Goal: Information Seeking & Learning: Learn about a topic

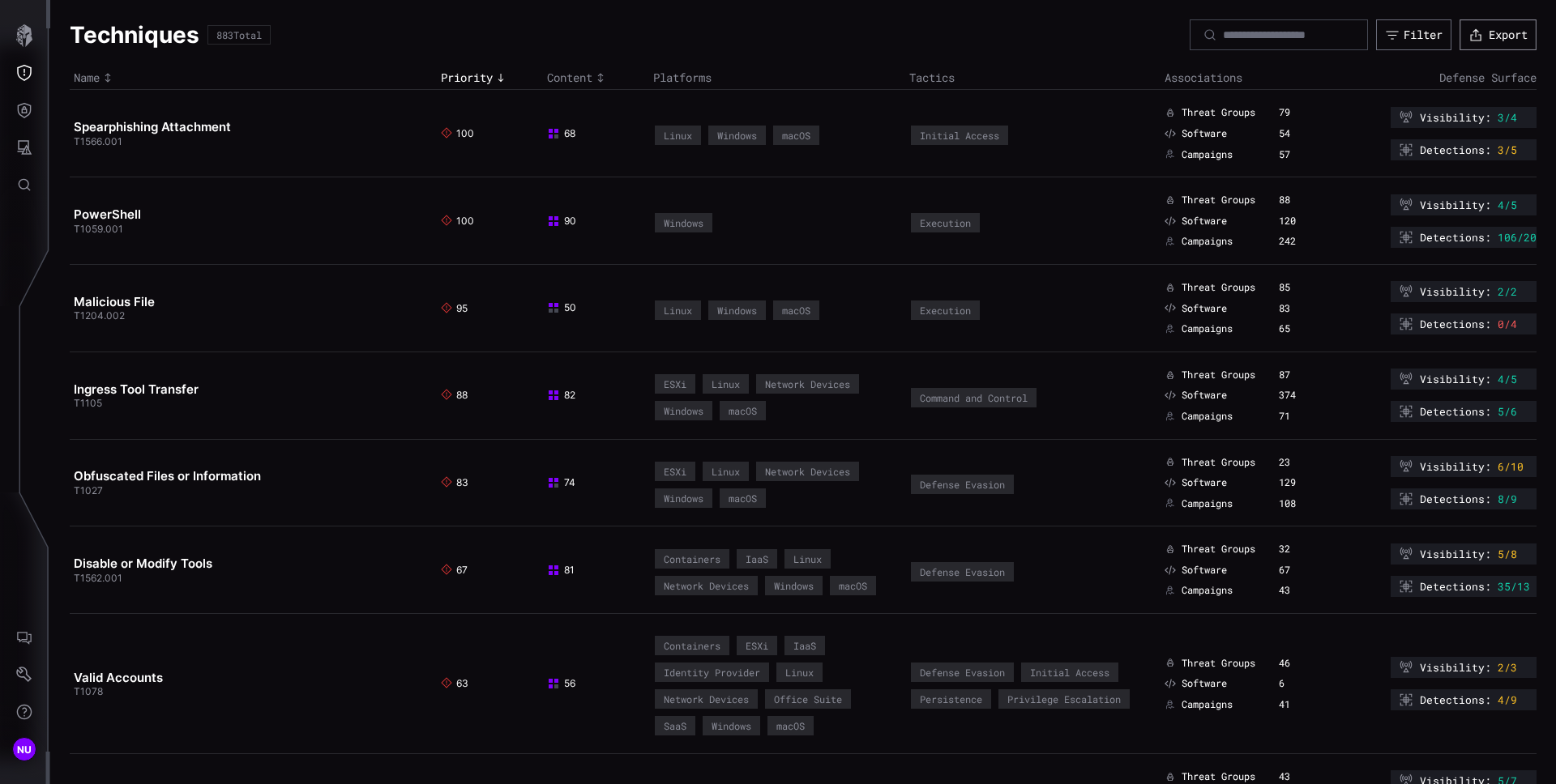
click at [1487, 38] on button "Export" at bounding box center [1498, 35] width 77 height 31
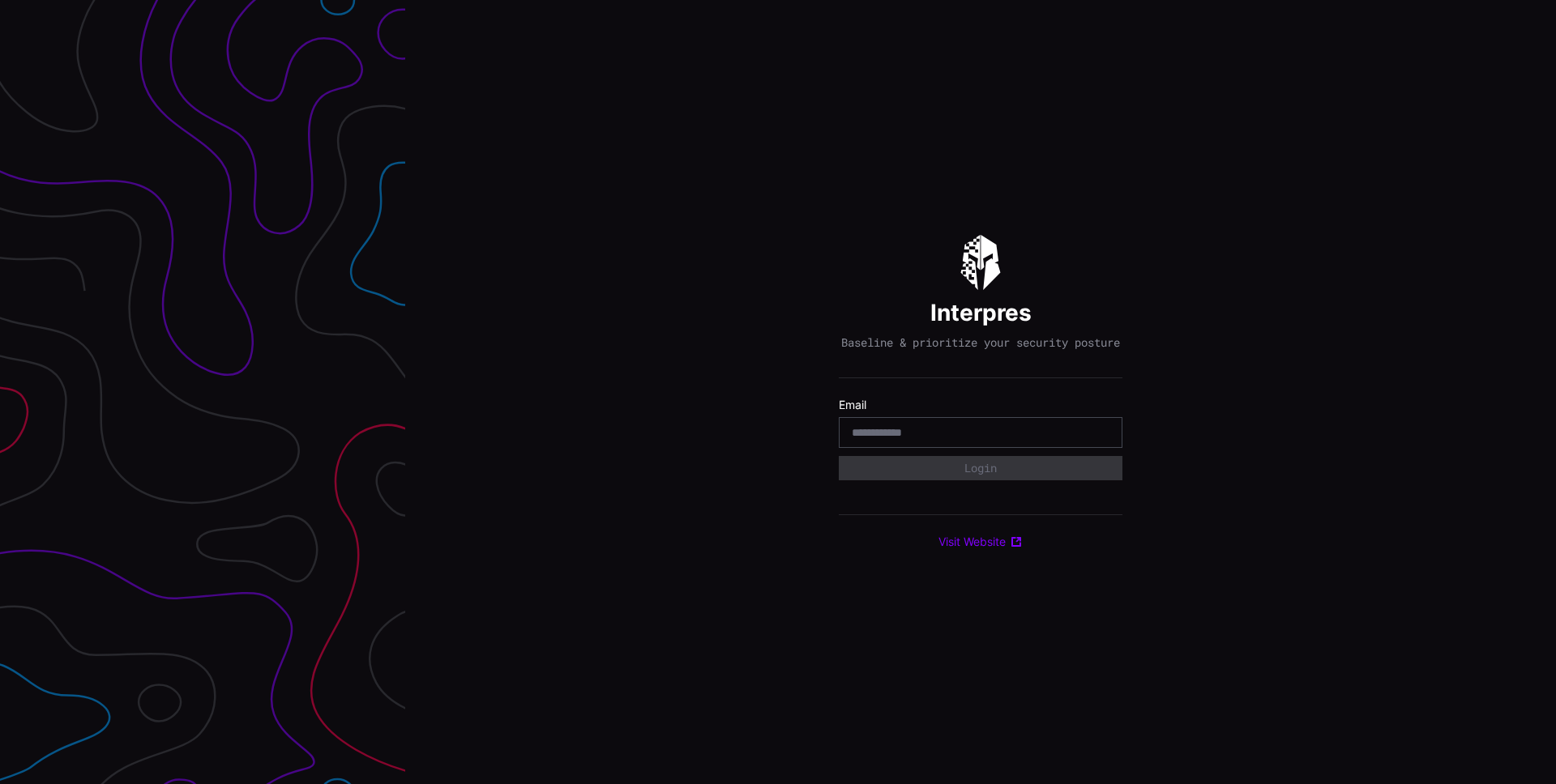
click at [902, 437] on input "email" at bounding box center [980, 433] width 257 height 15
type input "**********"
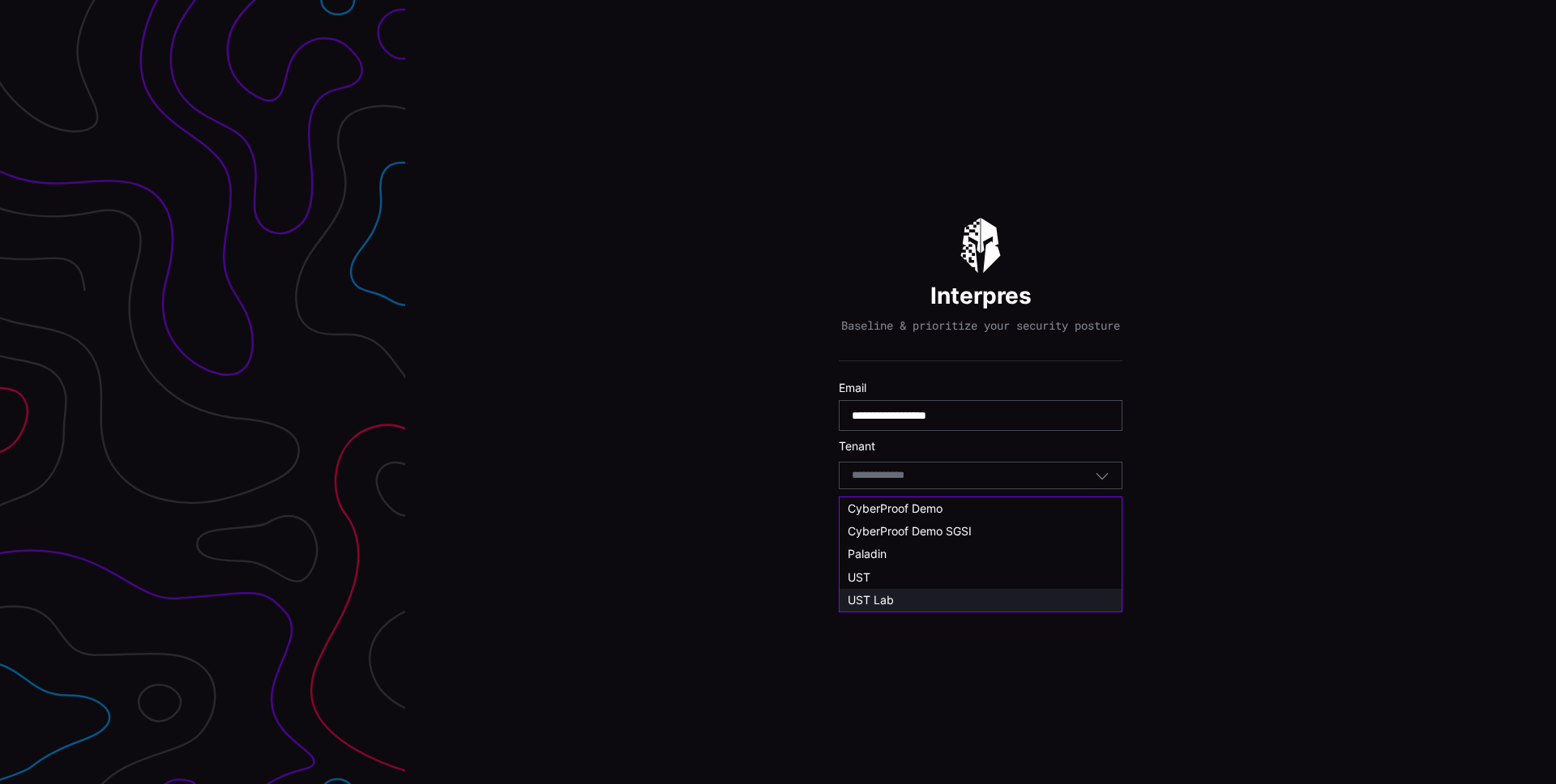
click at [897, 597] on div "UST Lab" at bounding box center [980, 601] width 266 height 15
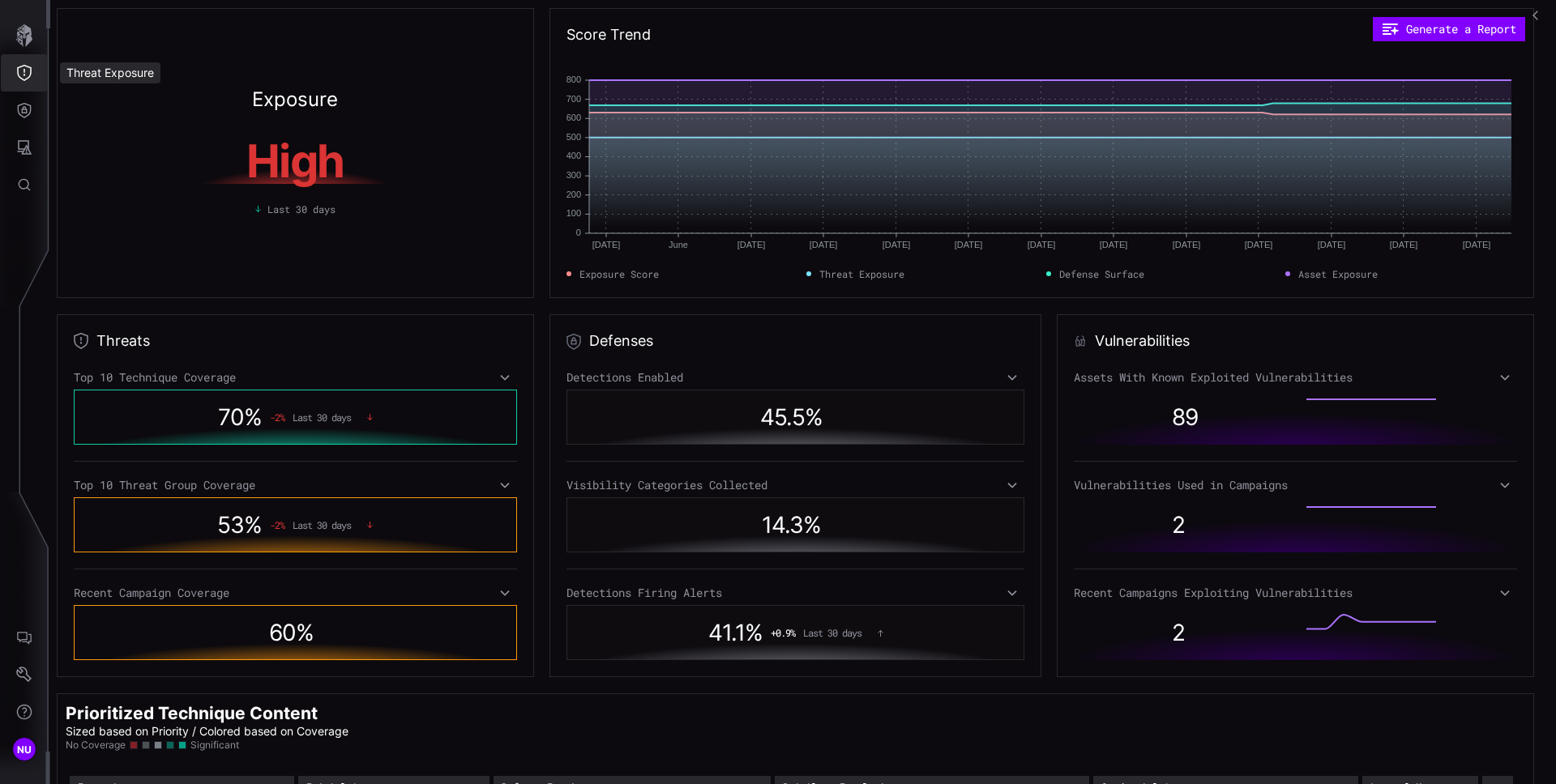
click at [24, 83] on button "Threat Exposure" at bounding box center [24, 73] width 47 height 38
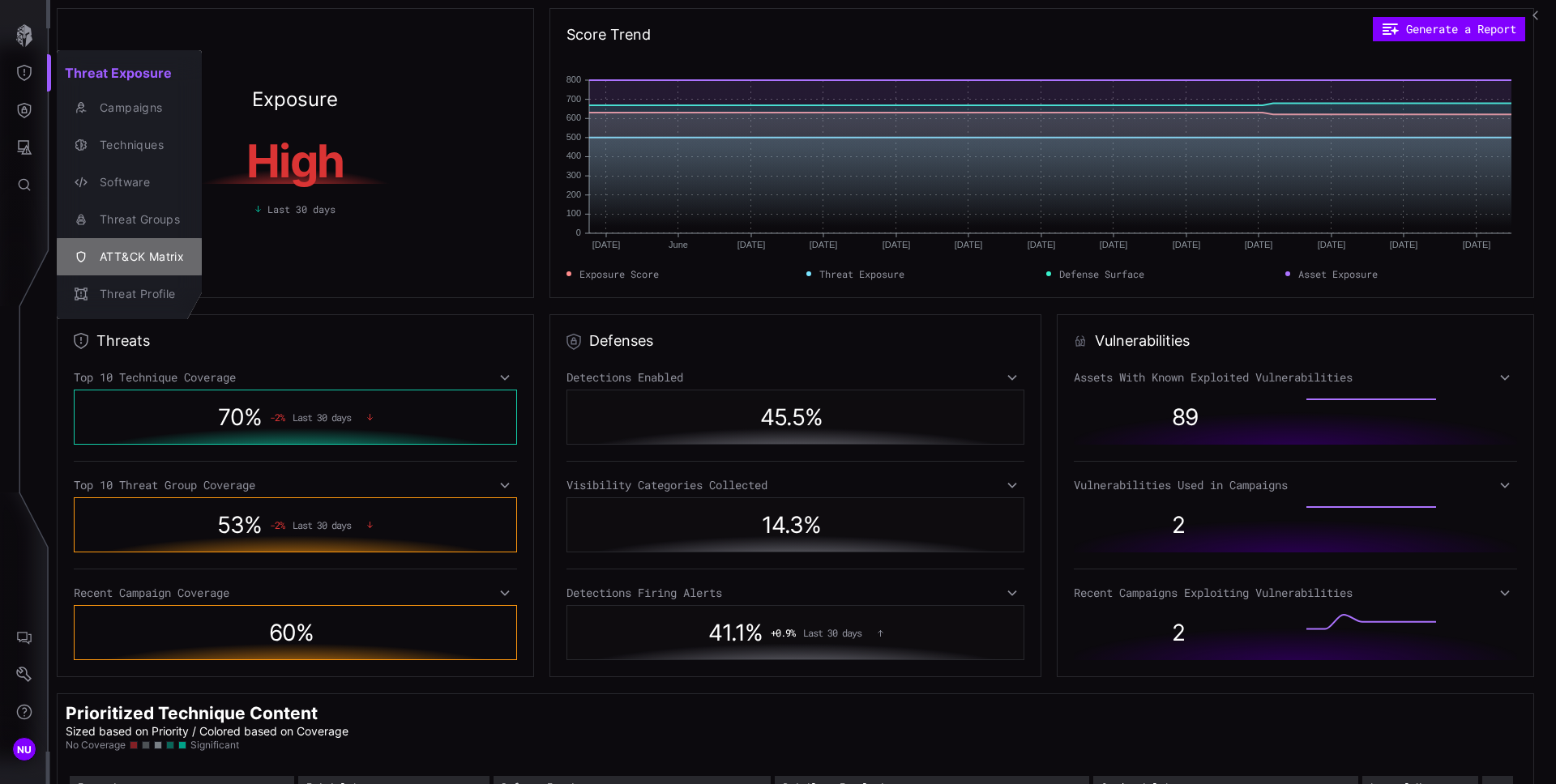
click at [150, 253] on div "ATT&CK Matrix" at bounding box center [138, 257] width 92 height 21
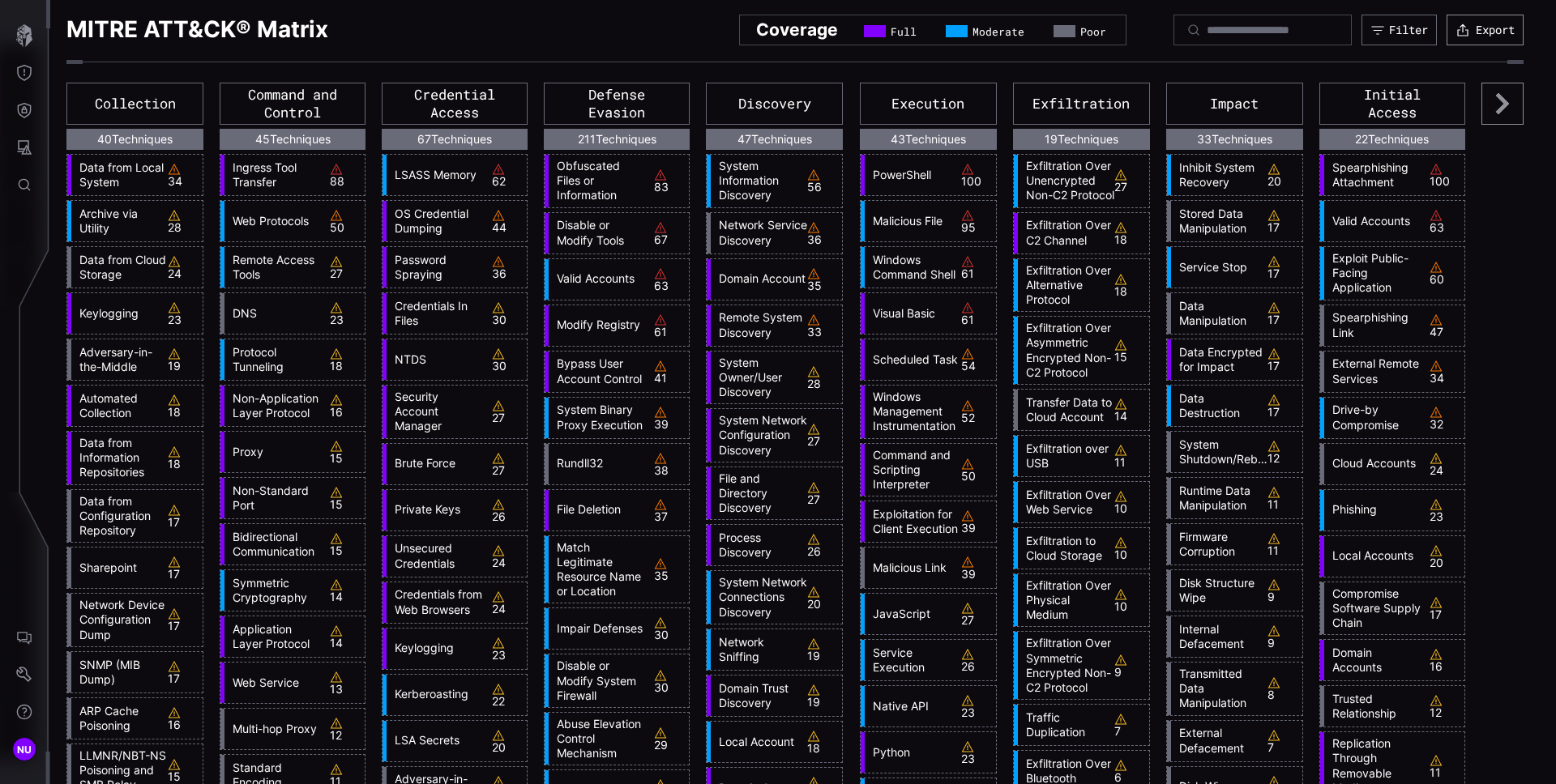
click at [1481, 35] on button "Export" at bounding box center [1486, 30] width 77 height 31
drag, startPoint x: 329, startPoint y: 31, endPoint x: 68, endPoint y: 33, distance: 261.0
click at [68, 33] on div "MITRE ATT&CK® Matrix Coverage Full Moderate Poor Filter Export" at bounding box center [795, 30] width 1457 height 31
copy h1 "MITRE ATT&CK® Matrix"
